Goal: Information Seeking & Learning: Learn about a topic

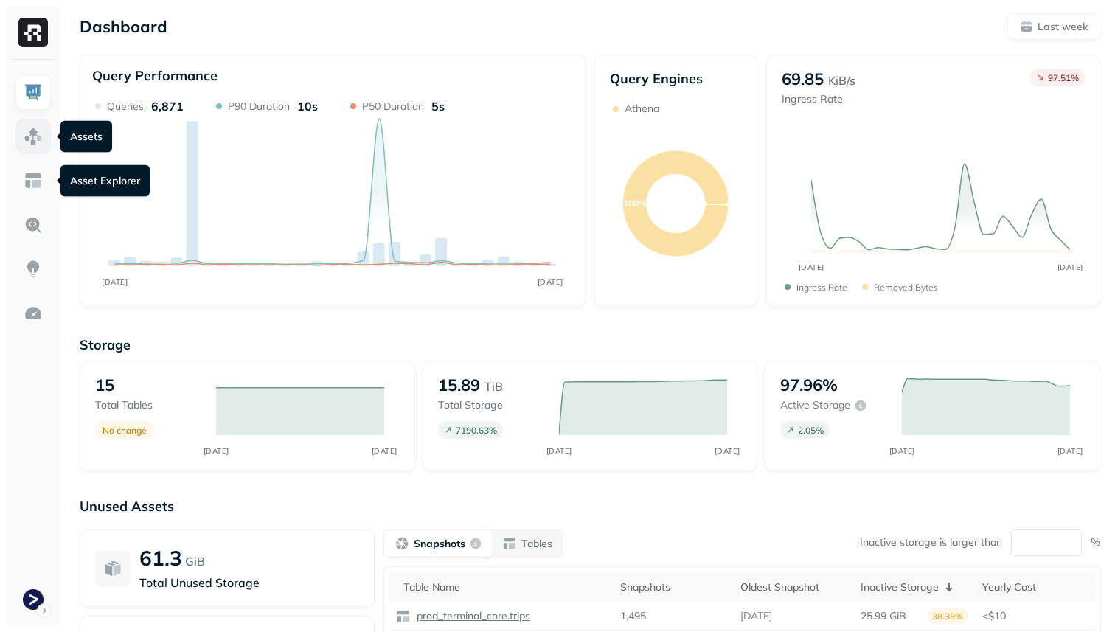
click at [37, 139] on img at bounding box center [33, 136] width 19 height 19
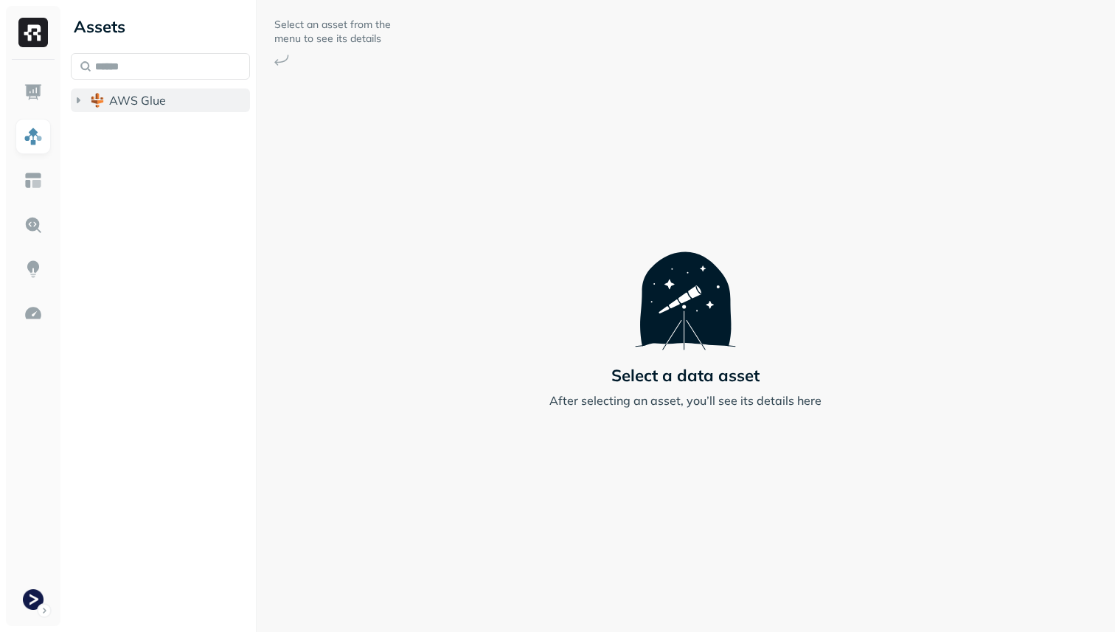
click at [122, 97] on span "AWS Glue" at bounding box center [137, 100] width 57 height 15
click at [119, 130] on button "prod_terminal_core" at bounding box center [168, 129] width 165 height 24
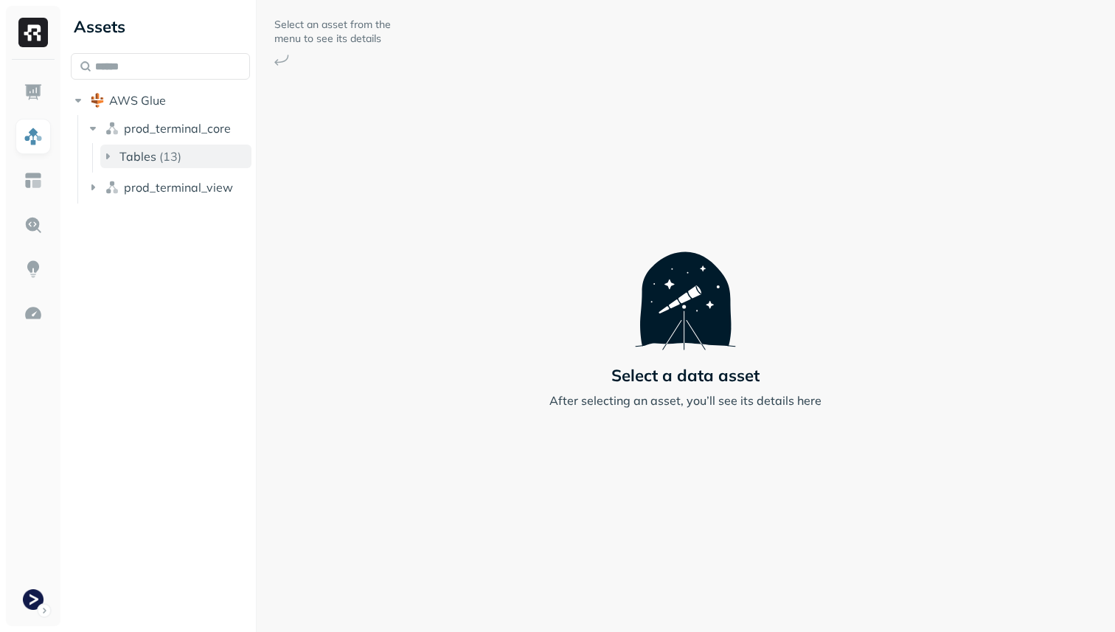
click at [125, 150] on span "Tables" at bounding box center [137, 156] width 37 height 15
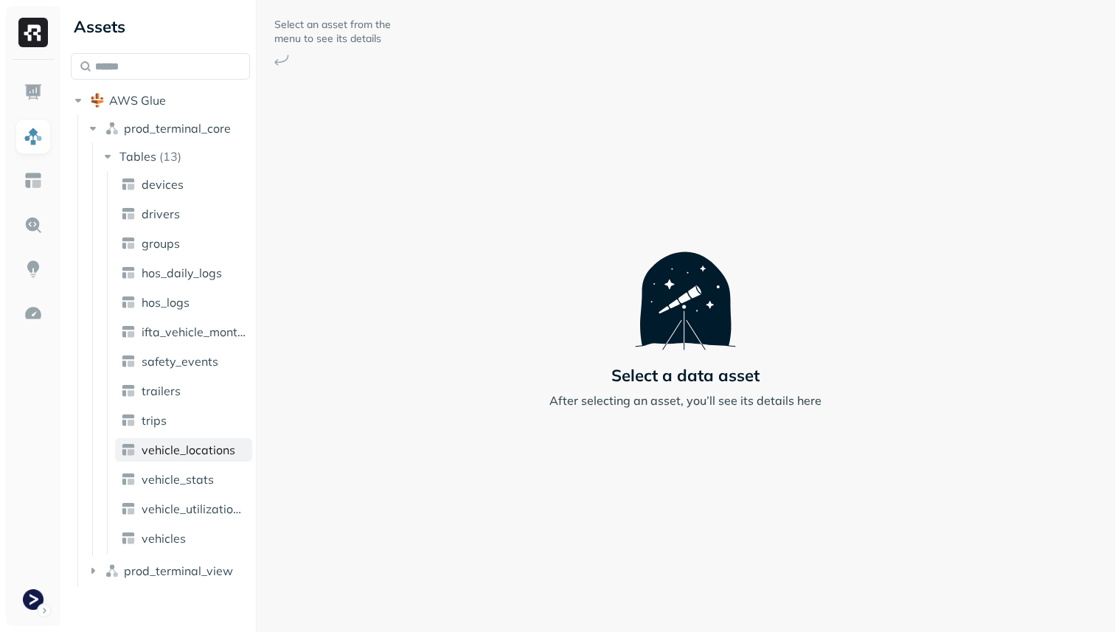
click at [214, 452] on span "vehicle_locations" at bounding box center [189, 449] width 94 height 15
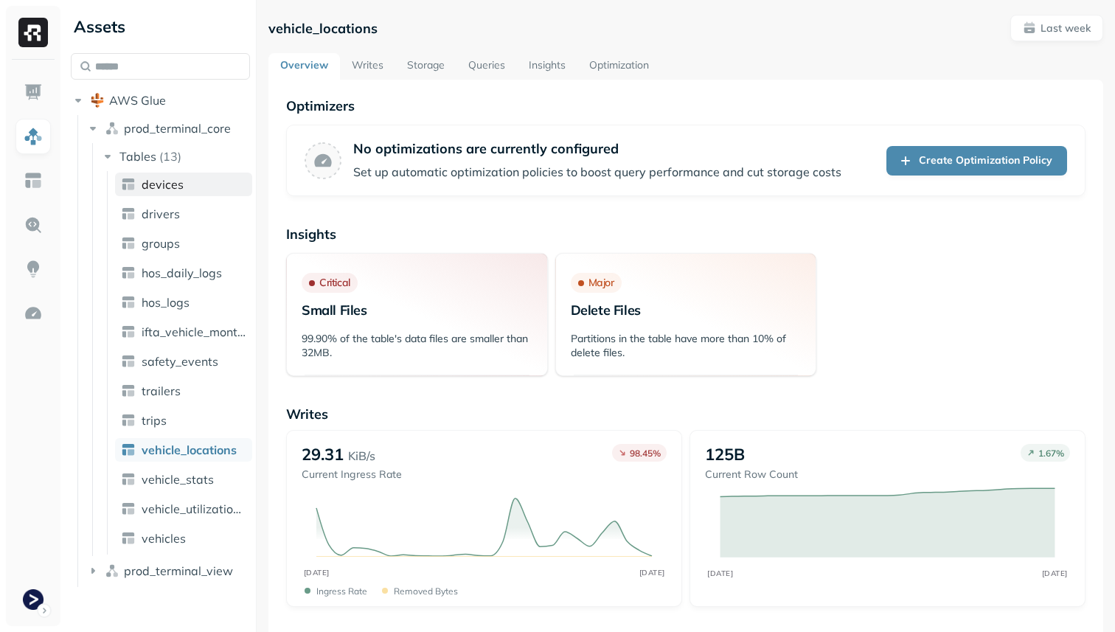
click at [166, 183] on span "devices" at bounding box center [163, 184] width 42 height 15
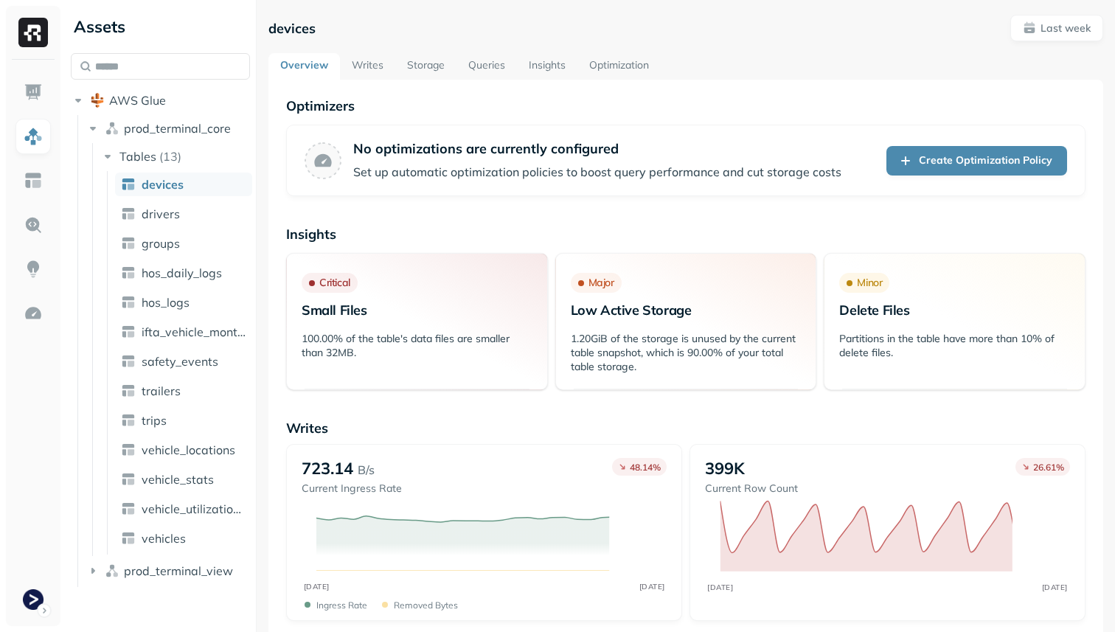
click at [433, 57] on link "Storage" at bounding box center [425, 66] width 61 height 27
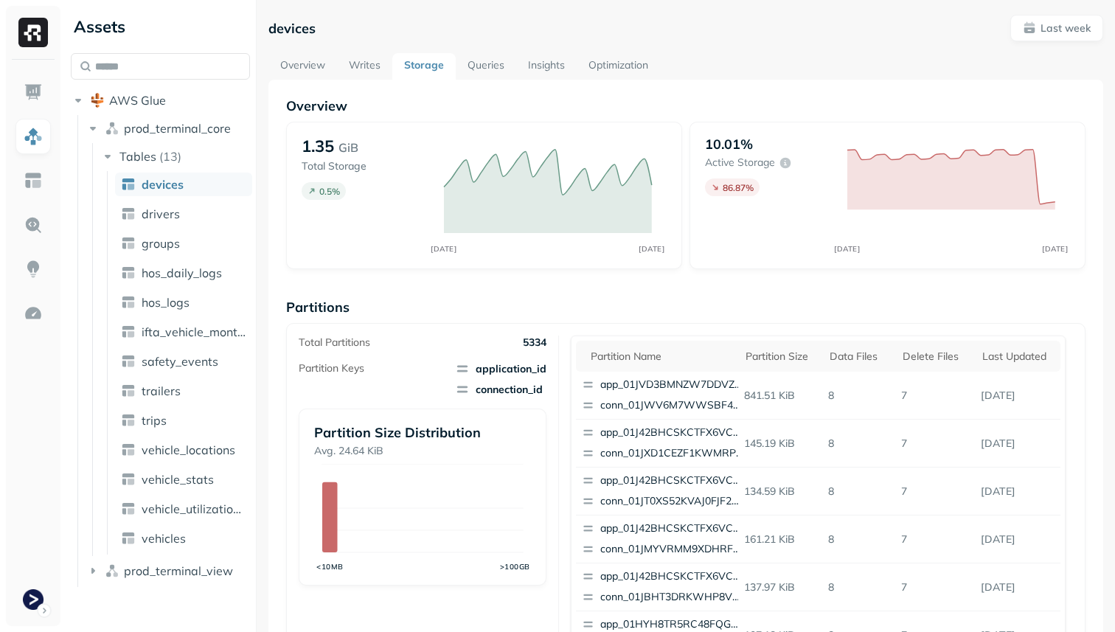
click at [431, 68] on link "Storage" at bounding box center [423, 66] width 63 height 27
click at [1040, 27] on span "Last week" at bounding box center [1057, 28] width 68 height 14
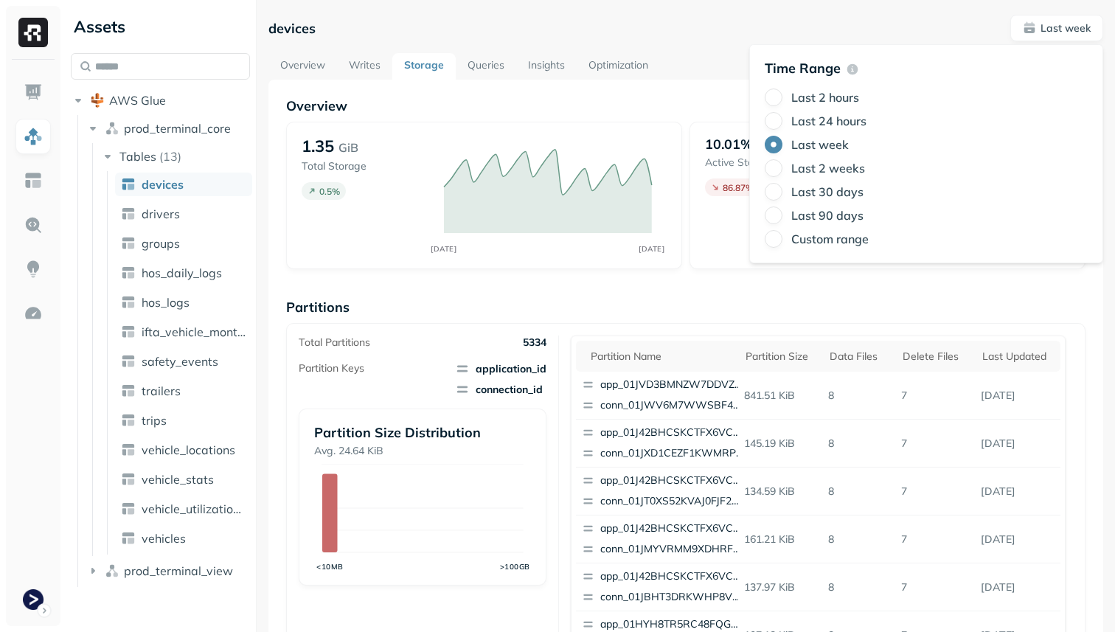
click at [849, 104] on label "Last 2 hours" at bounding box center [825, 97] width 68 height 15
click at [782, 104] on button "Last 2 hours" at bounding box center [774, 97] width 18 height 18
click at [713, 288] on div "Overview 1.35 GiB Total Storage 0.14 % AUG 28 AUG 28 10.01% Active storage 1.21…" at bounding box center [685, 603] width 799 height 1012
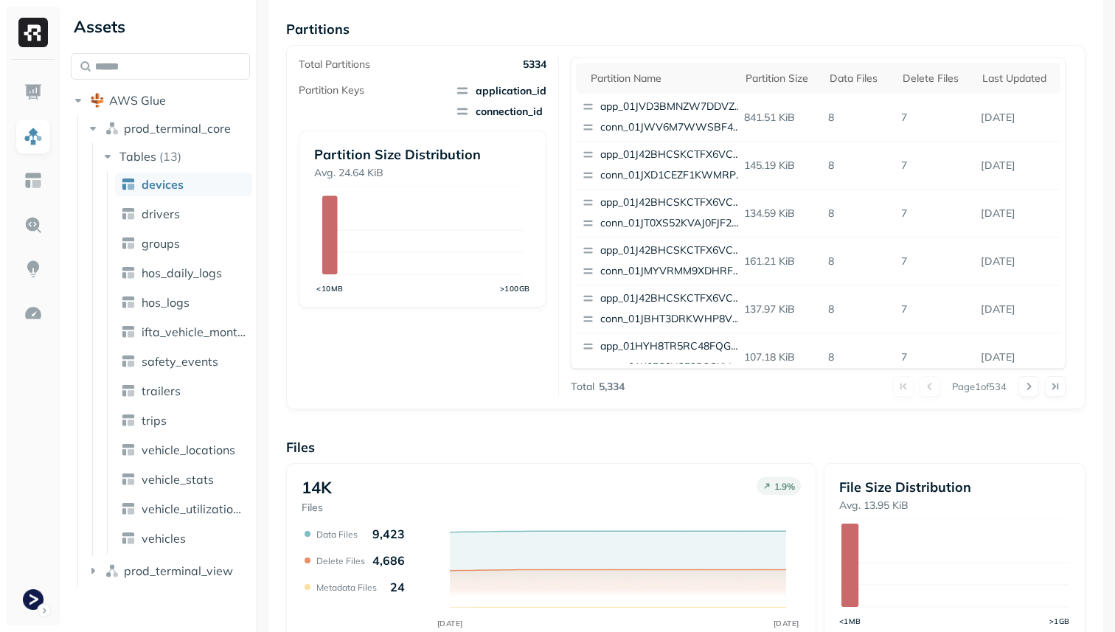
scroll to position [496, 0]
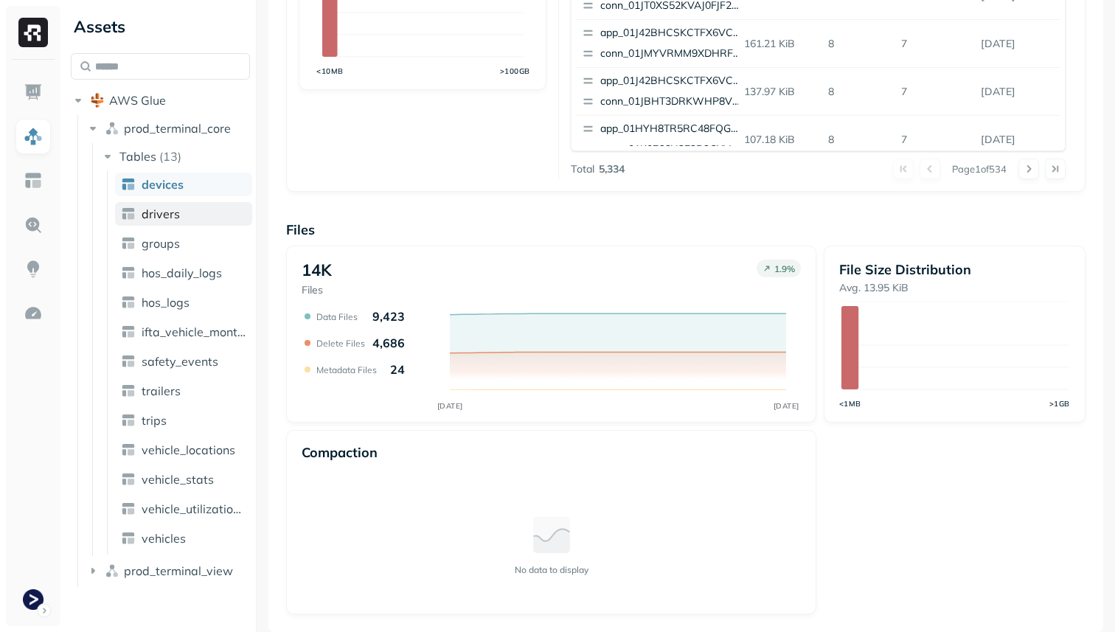
click at [170, 221] on link "drivers" at bounding box center [183, 214] width 137 height 24
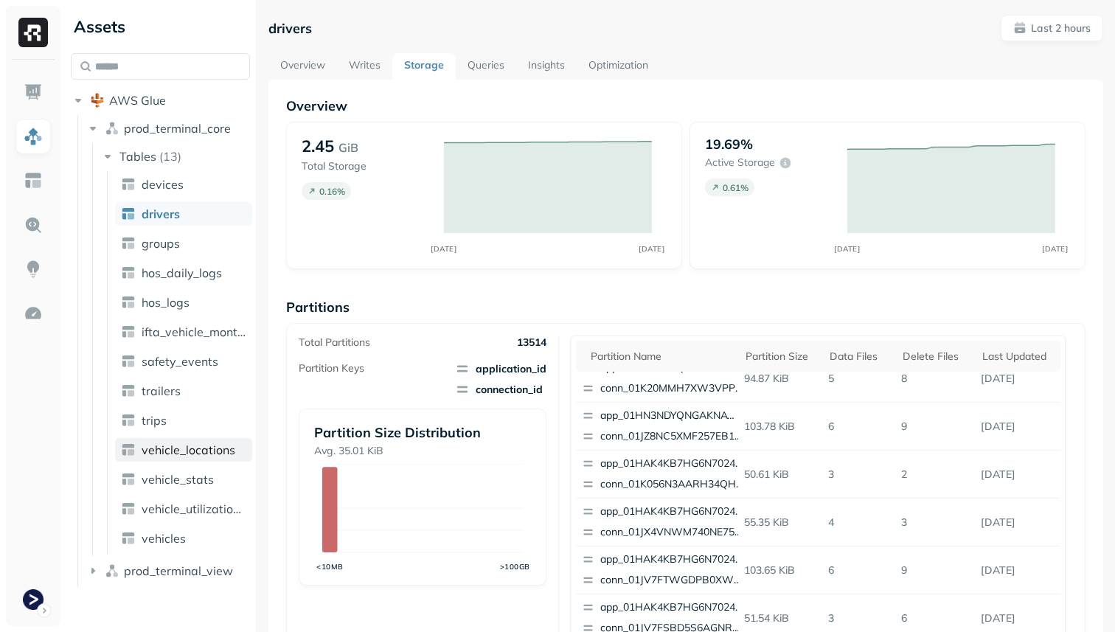
click at [187, 448] on span "vehicle_locations" at bounding box center [189, 449] width 94 height 15
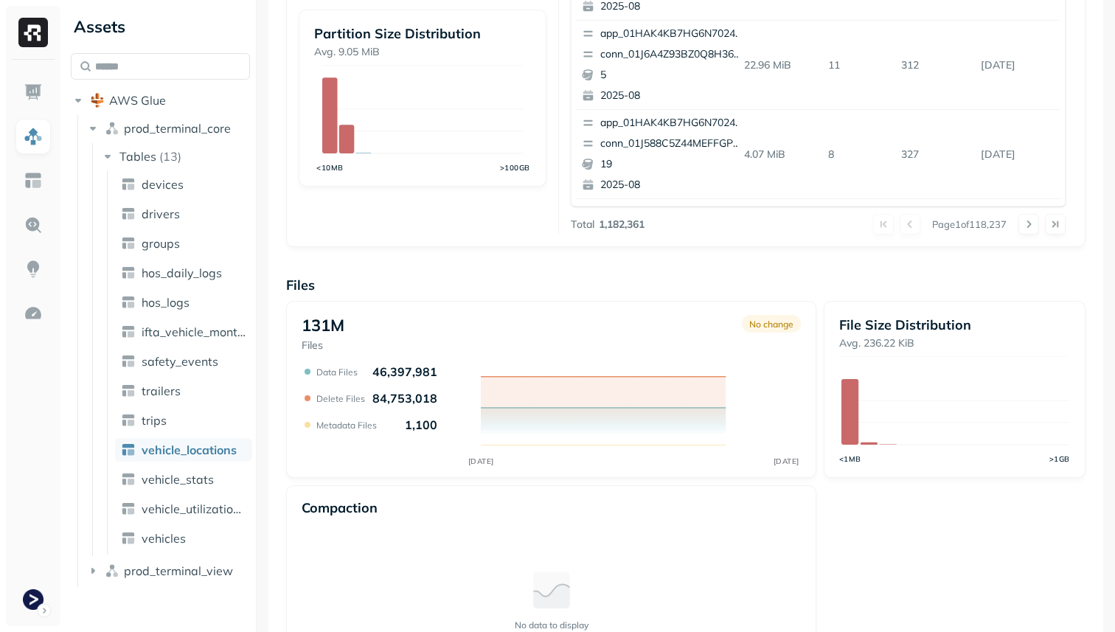
scroll to position [496, 0]
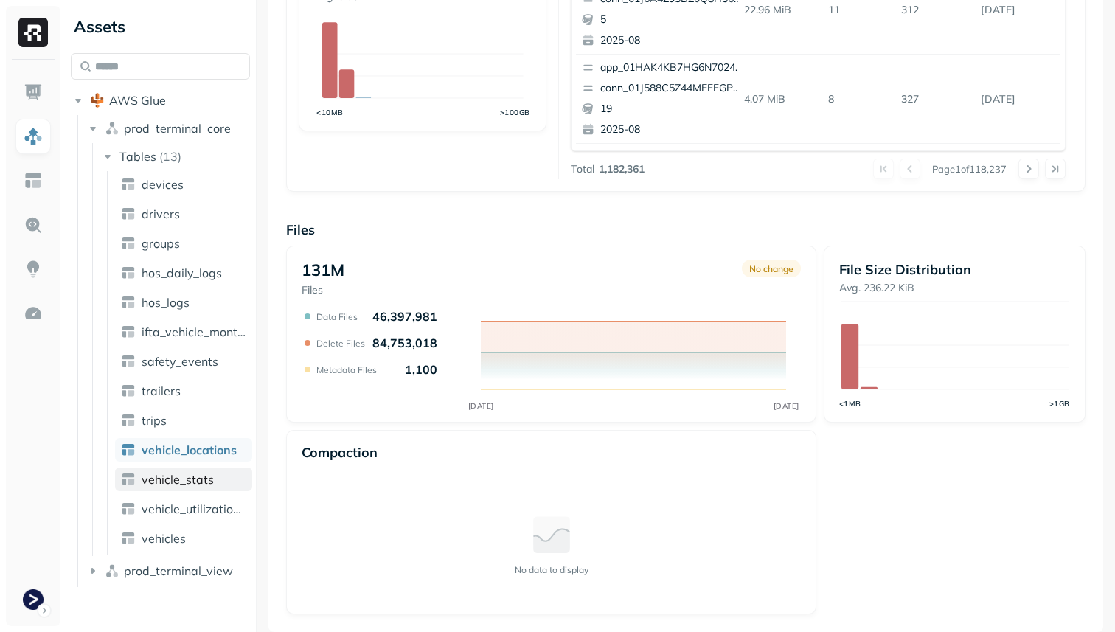
click at [206, 476] on span "vehicle_stats" at bounding box center [178, 479] width 72 height 15
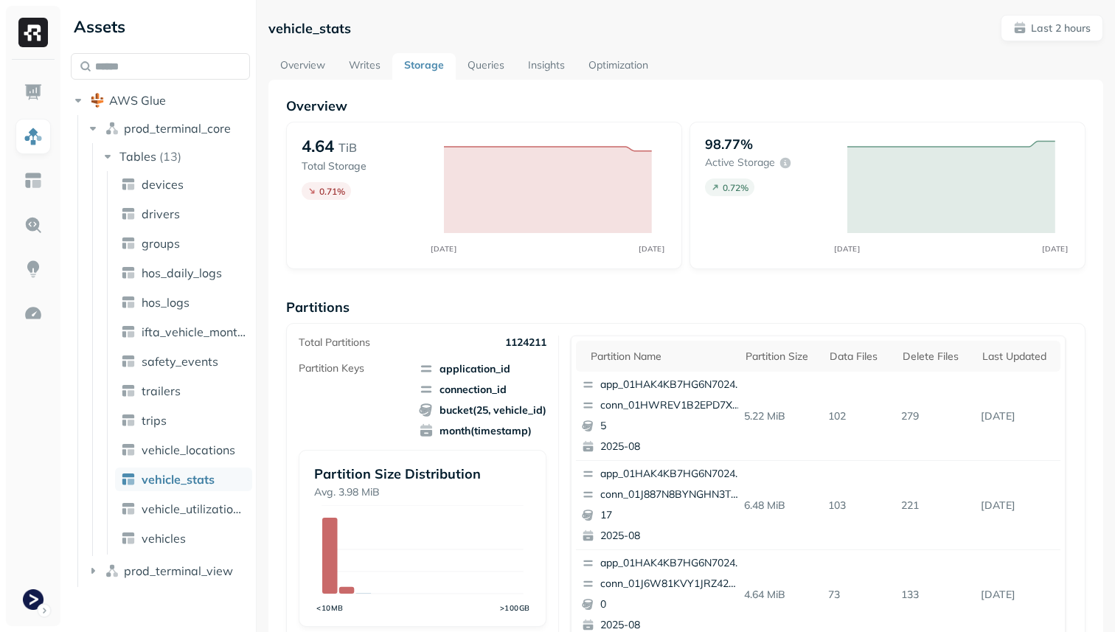
click at [204, 462] on ul "devices drivers groups hos_daily_logs hos_logs ifta_vehicle_months safety_event…" at bounding box center [179, 362] width 145 height 383
click at [203, 451] on span "vehicle_locations" at bounding box center [189, 449] width 94 height 15
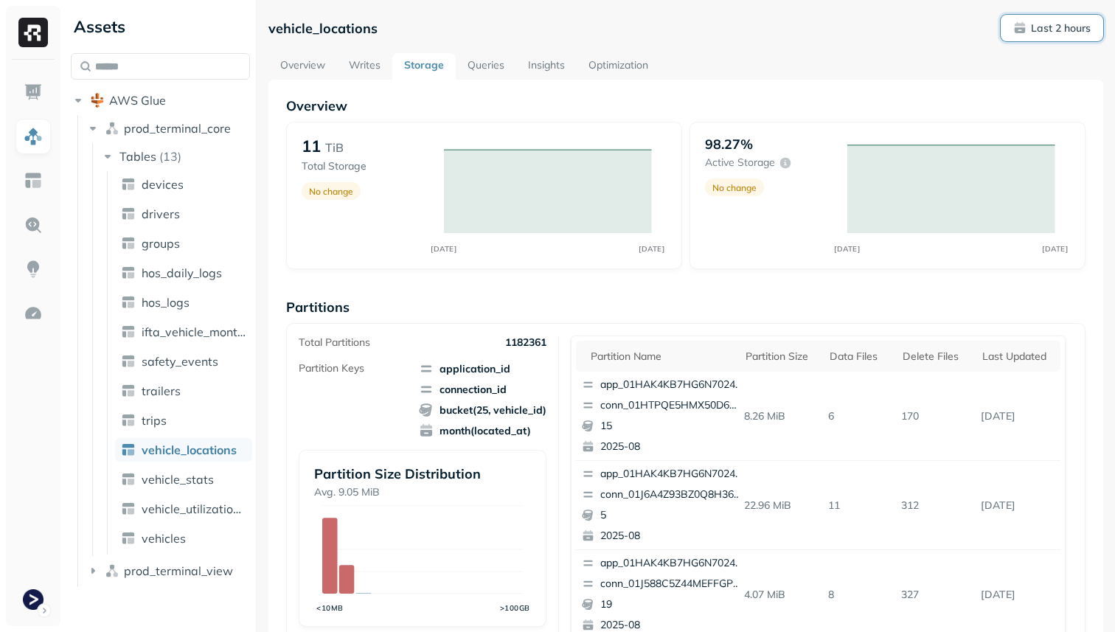
click at [1075, 32] on p "Last 2 hours" at bounding box center [1061, 28] width 60 height 14
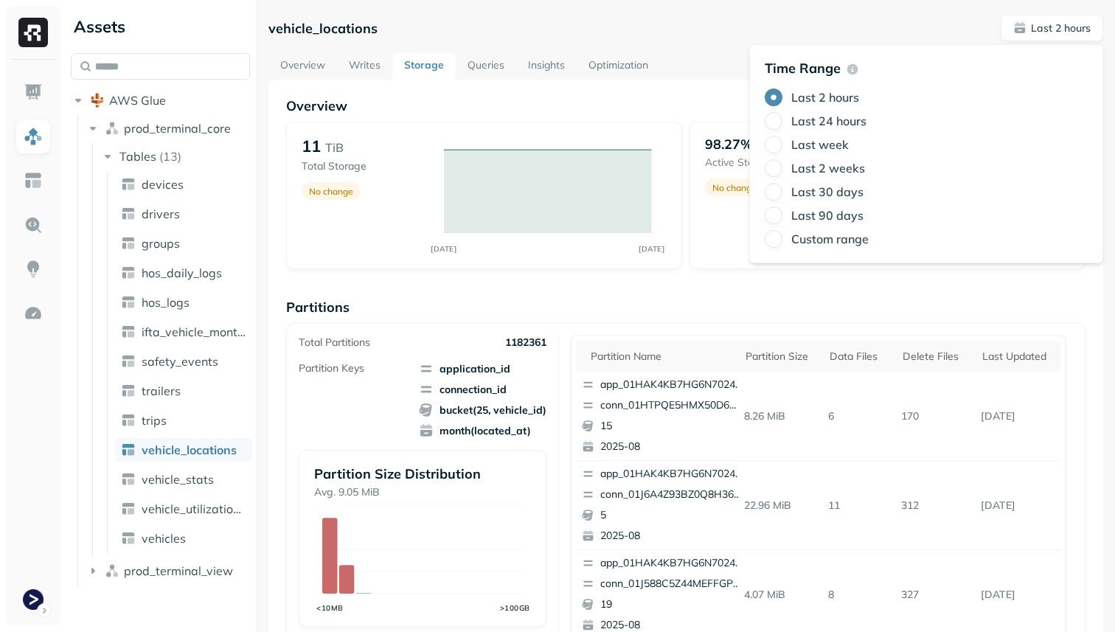
click at [858, 118] on label "Last 24 hours" at bounding box center [828, 121] width 75 height 15
click at [782, 118] on button "Last 24 hours" at bounding box center [774, 121] width 18 height 18
click at [625, 98] on p "Overview" at bounding box center [685, 105] width 799 height 17
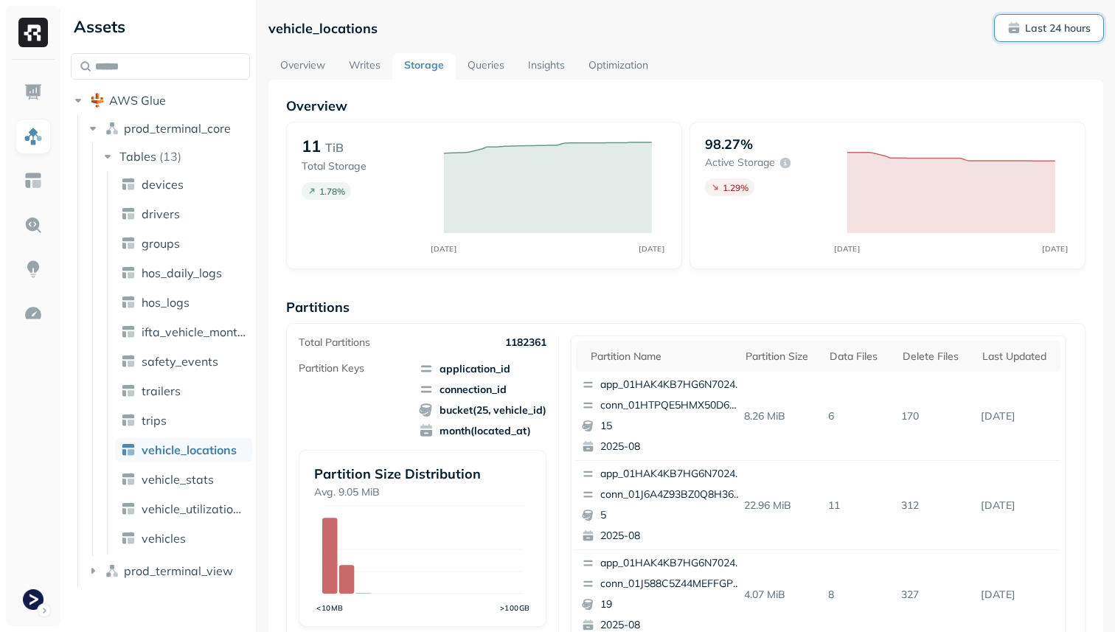
click at [1044, 29] on p "Last 24 hours" at bounding box center [1058, 28] width 66 height 14
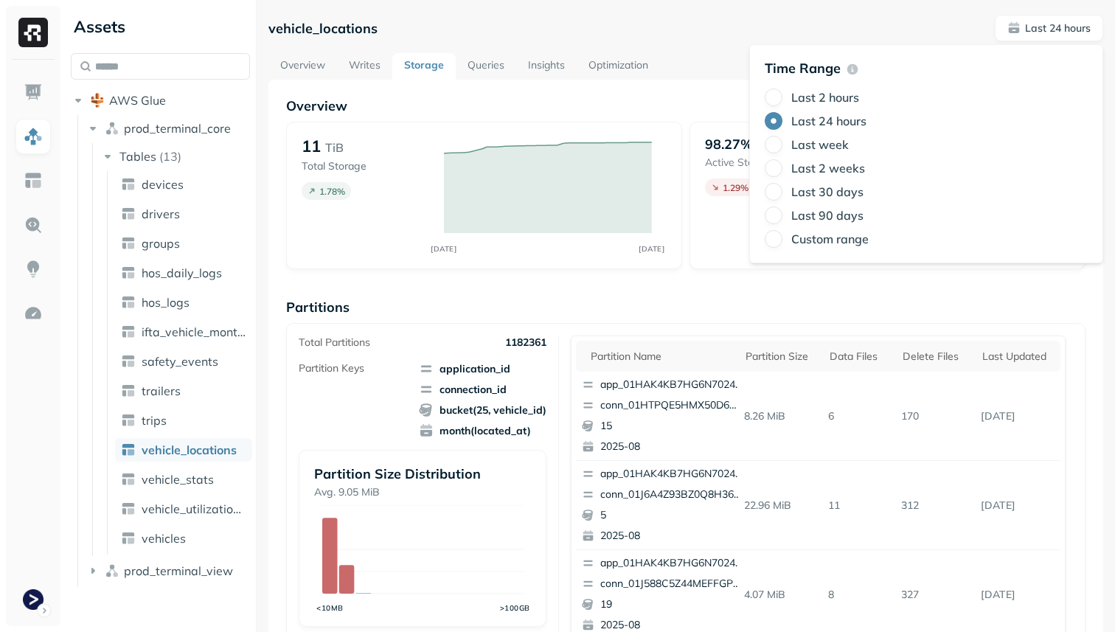
click at [824, 96] on label "Last 2 hours" at bounding box center [825, 97] width 68 height 15
click at [782, 96] on button "Last 2 hours" at bounding box center [774, 97] width 18 height 18
click at [639, 269] on div "Overview 11 TiB Total Storage No change AUG 28 AUG 28 98.27% Active storage No …" at bounding box center [685, 603] width 799 height 1012
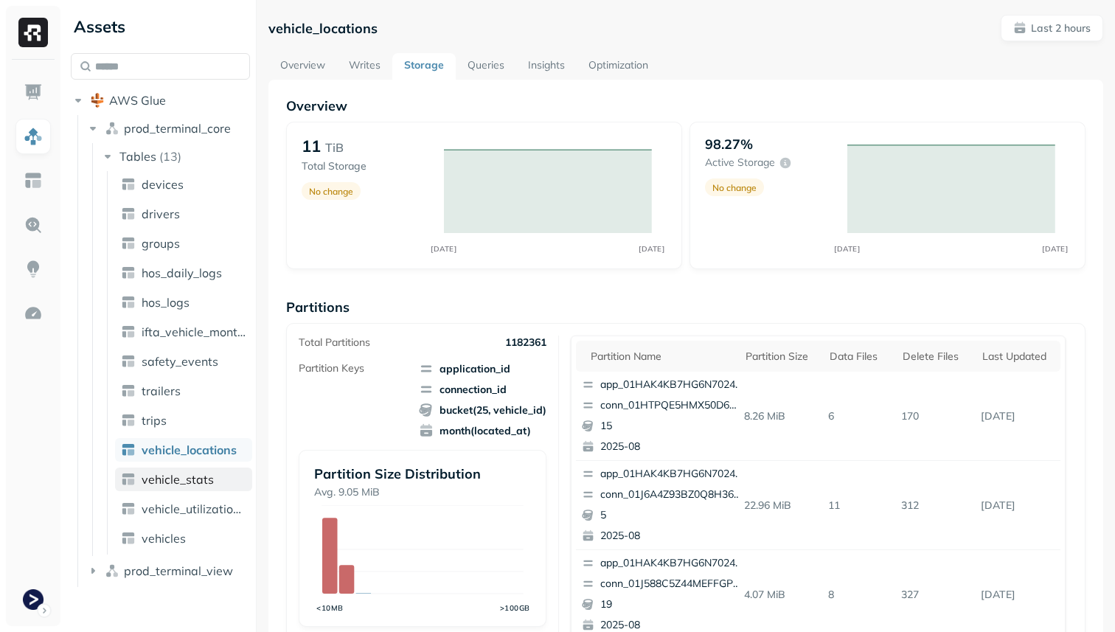
click at [202, 486] on span "vehicle_stats" at bounding box center [178, 479] width 72 height 15
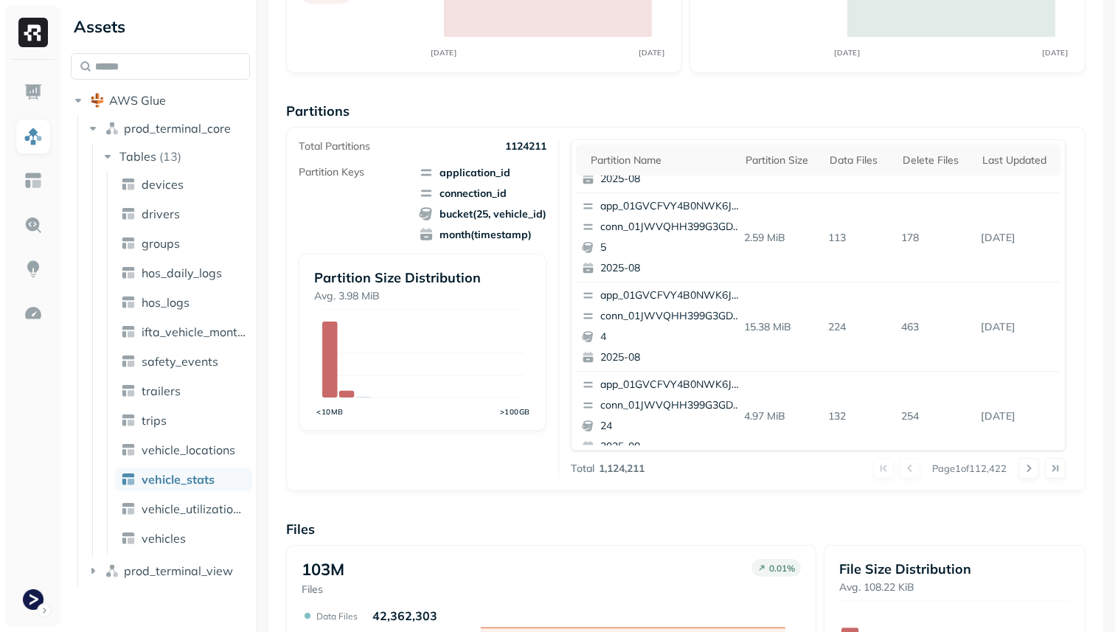
scroll to position [496, 0]
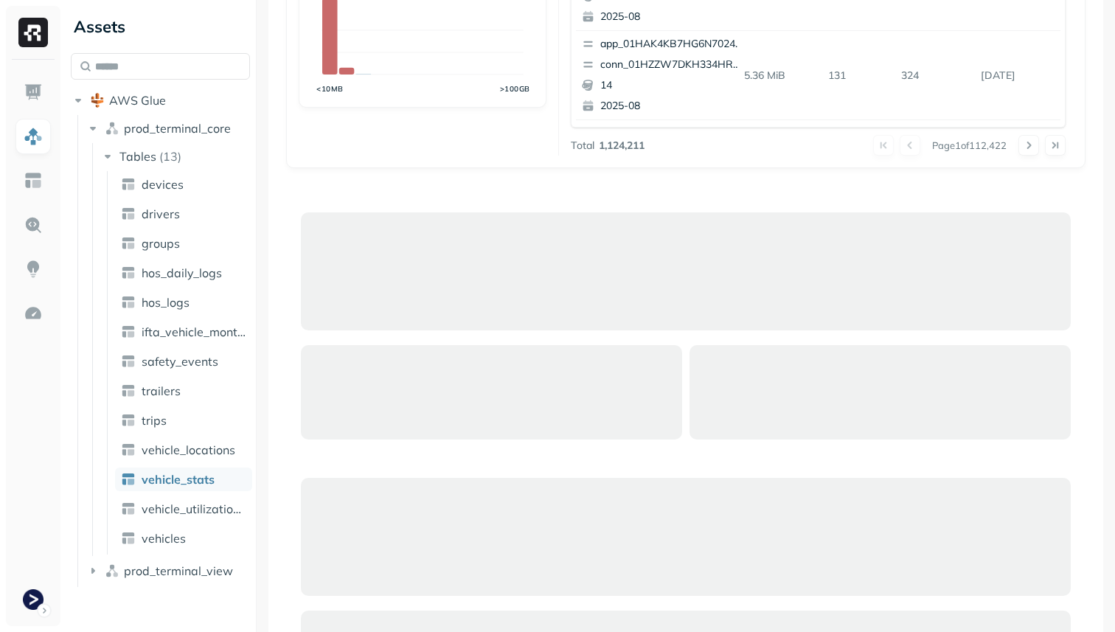
scroll to position [479, 0]
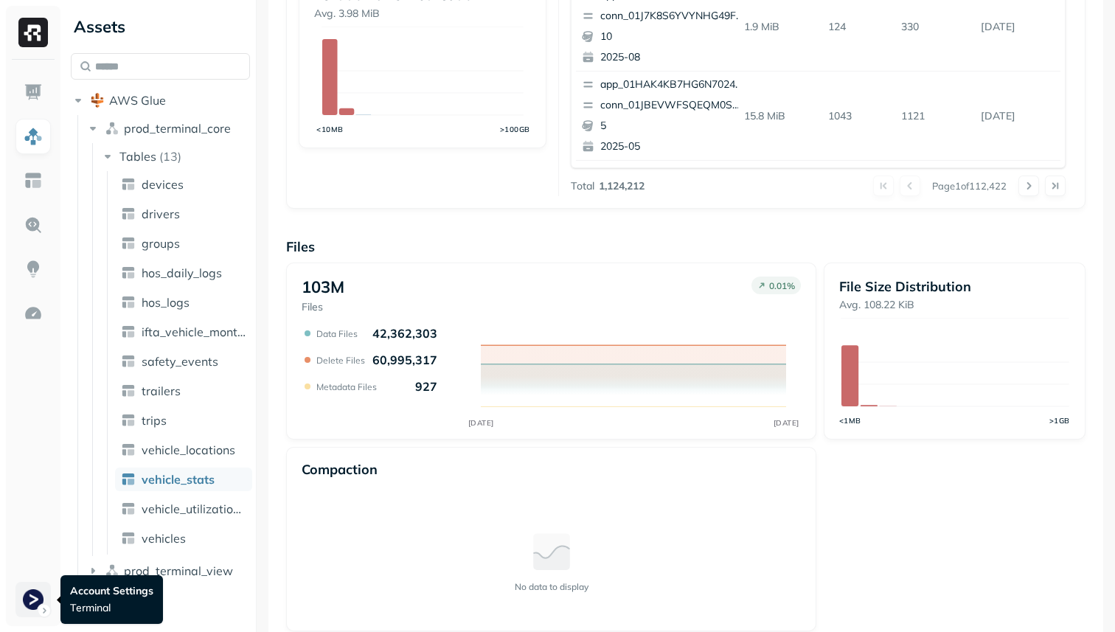
click at [29, 598] on html "Assets AWS Glue prod_terminal_core Tables ( 13 ) devices drivers groups hos_dai…" at bounding box center [557, 316] width 1115 height 632
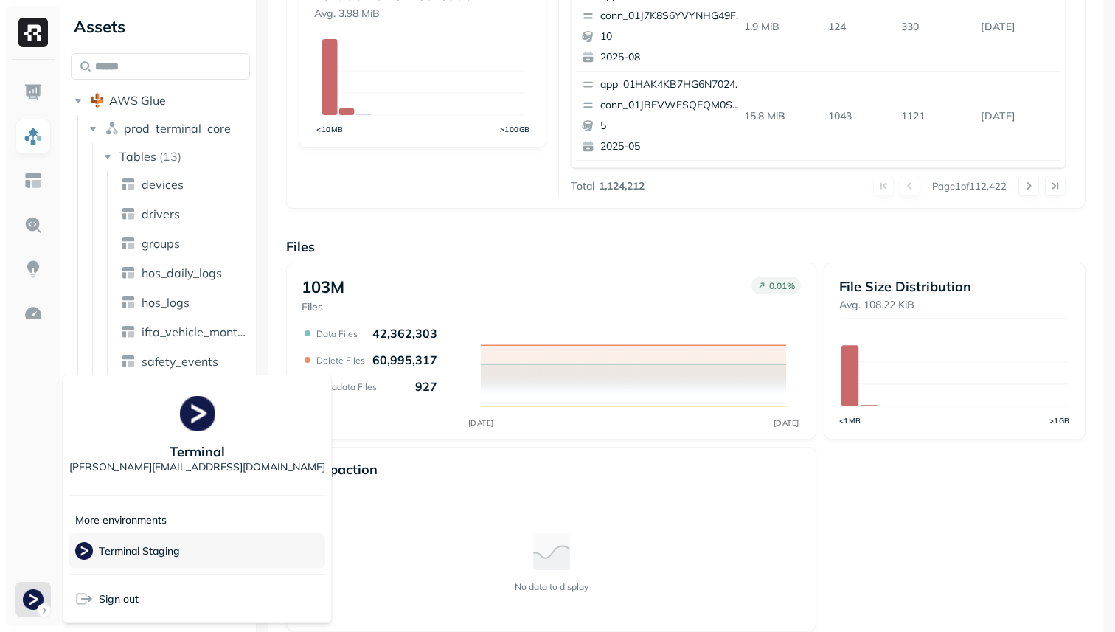
click at [145, 556] on p "Terminal Staging" at bounding box center [139, 551] width 81 height 14
